Goal: Navigation & Orientation: Find specific page/section

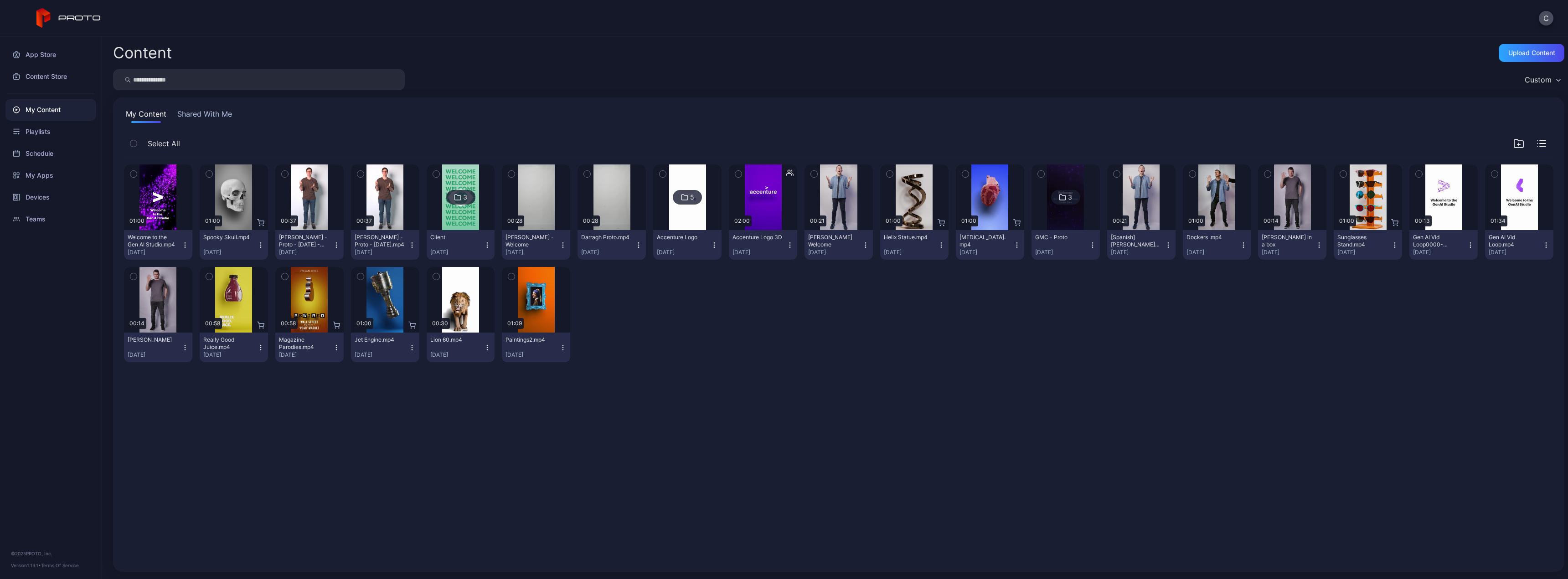
click at [195, 115] on button "Shared With Me" at bounding box center [204, 115] width 58 height 14
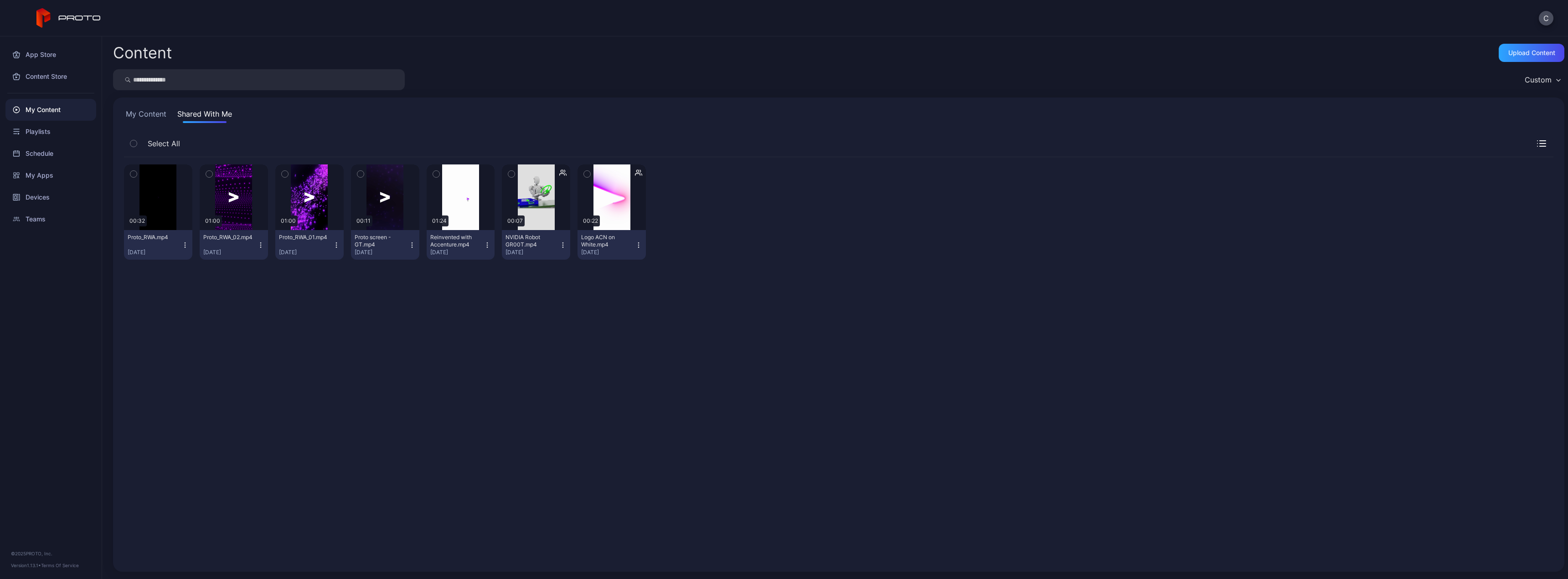
click at [185, 247] on icon "button" at bounding box center [185, 247] width 0 height 0
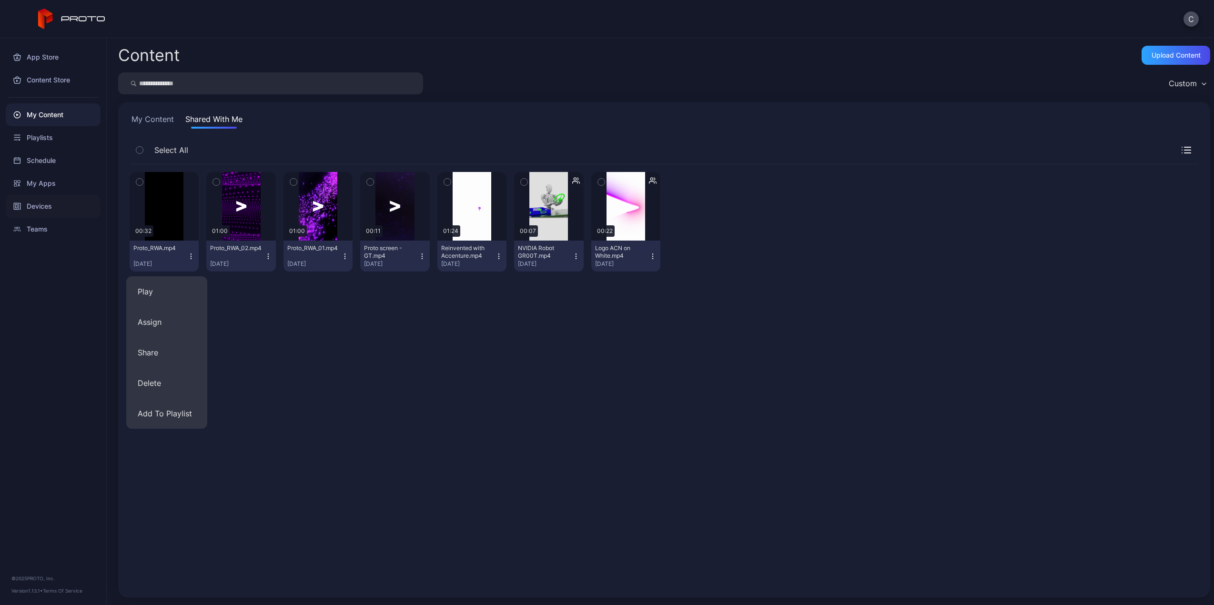
click at [40, 205] on div "Devices" at bounding box center [53, 206] width 95 height 23
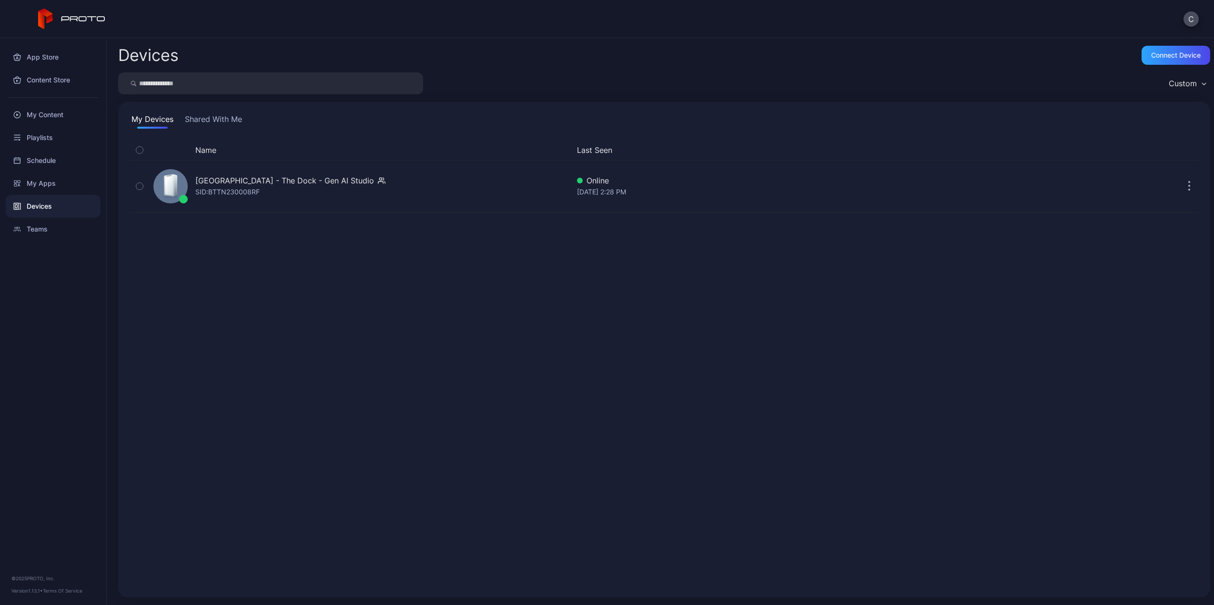
click at [214, 122] on button "Shared With Me" at bounding box center [213, 120] width 61 height 15
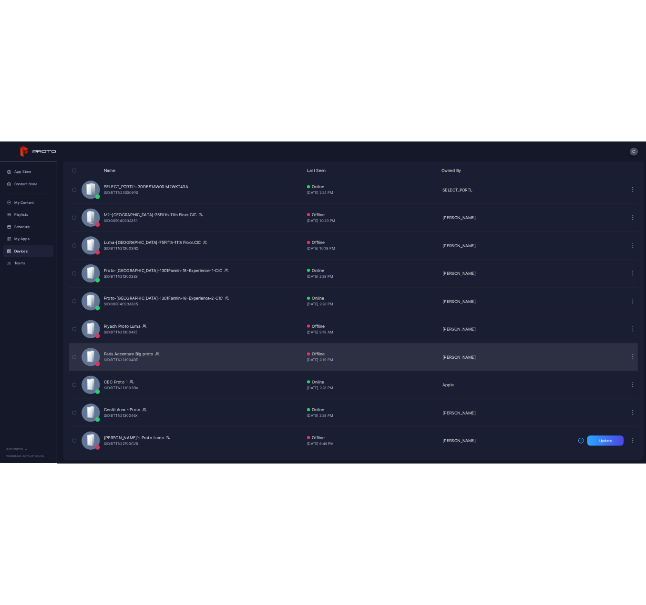
scroll to position [98, 0]
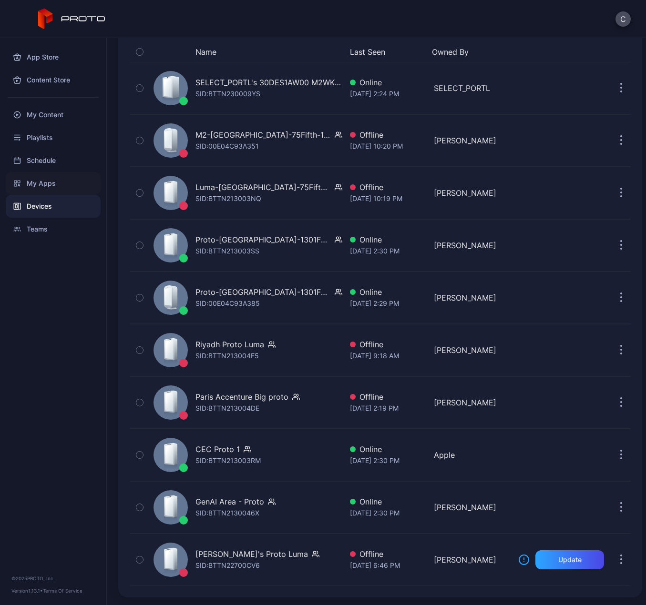
click at [30, 189] on div "My Apps" at bounding box center [53, 183] width 95 height 23
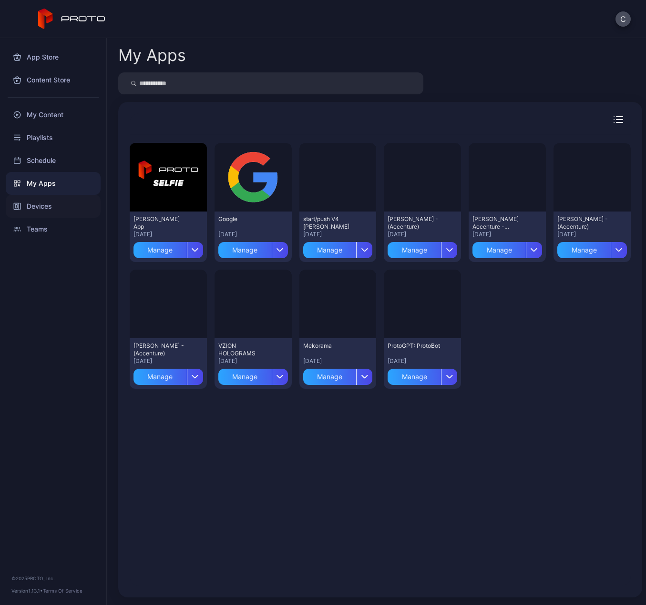
click at [43, 200] on div "Devices" at bounding box center [53, 206] width 95 height 23
